Goal: Transaction & Acquisition: Subscribe to service/newsletter

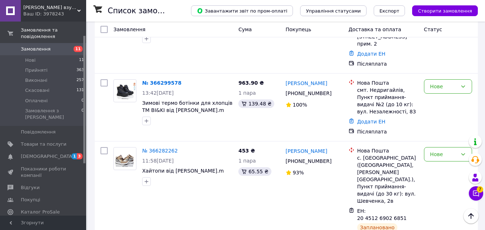
scroll to position [100, 0]
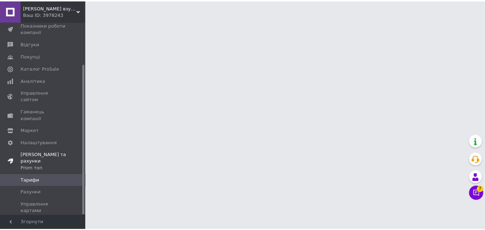
scroll to position [54, 0]
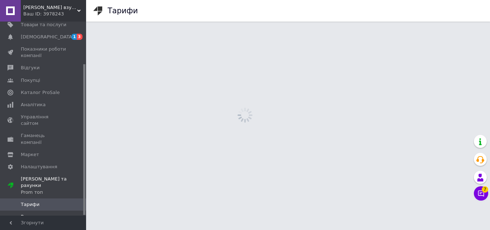
click at [38, 211] on link "Рахунки" at bounding box center [44, 217] width 88 height 12
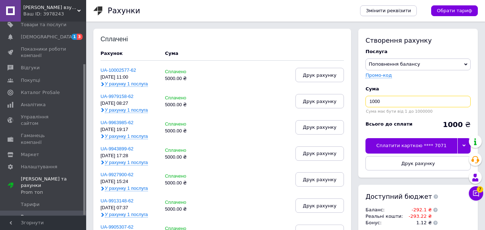
click at [384, 98] on input "1000" at bounding box center [417, 101] width 105 height 11
type input "1"
type input "5000"
click at [406, 143] on div "Сплатити карткою **** 7071" at bounding box center [411, 145] width 92 height 15
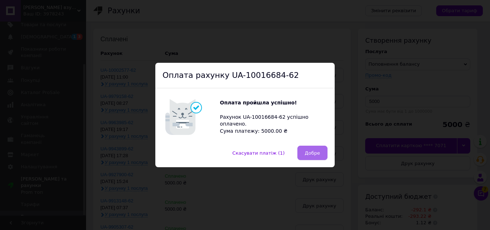
click at [309, 150] on span "Добре" at bounding box center [312, 152] width 15 height 5
